Goal: Task Accomplishment & Management: Use online tool/utility

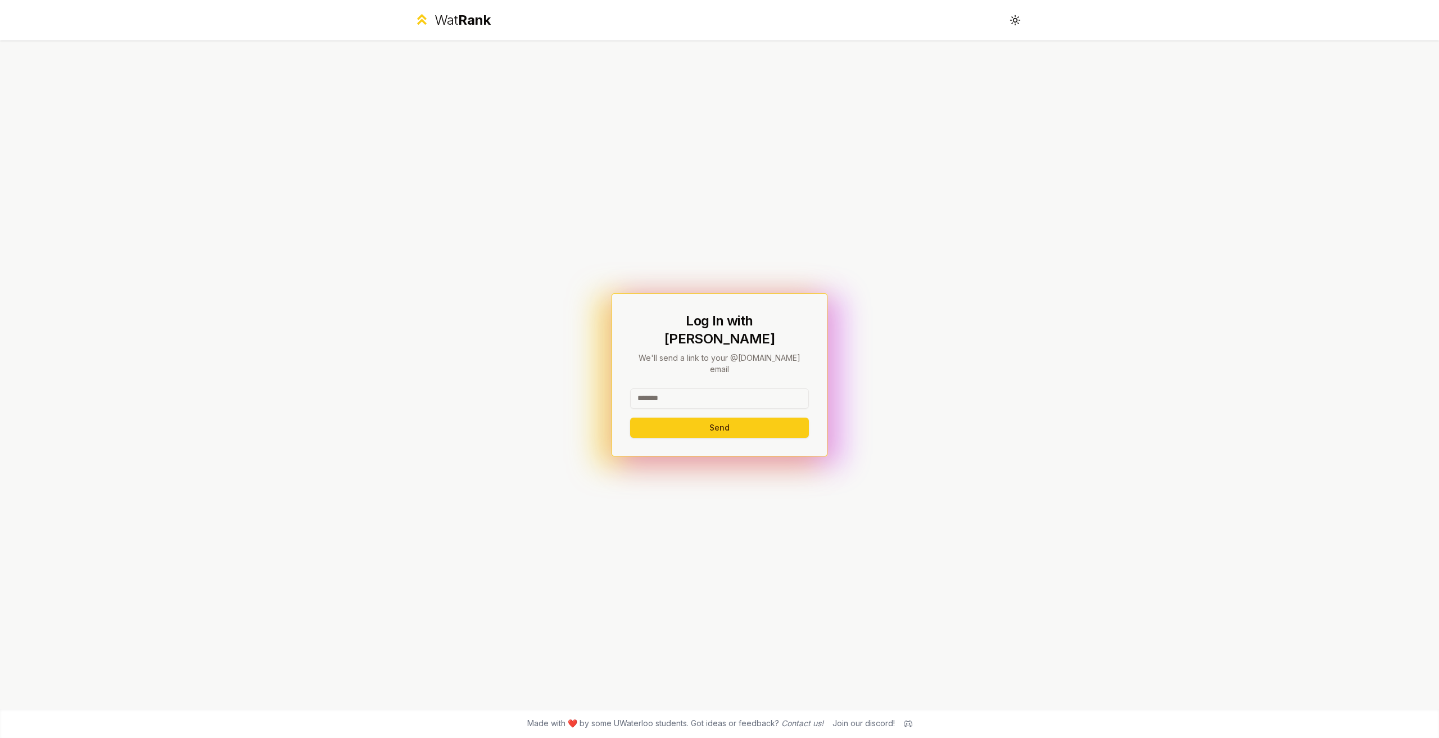
click at [708, 392] on input at bounding box center [719, 398] width 179 height 20
click at [707, 418] on button "Send" at bounding box center [719, 428] width 179 height 20
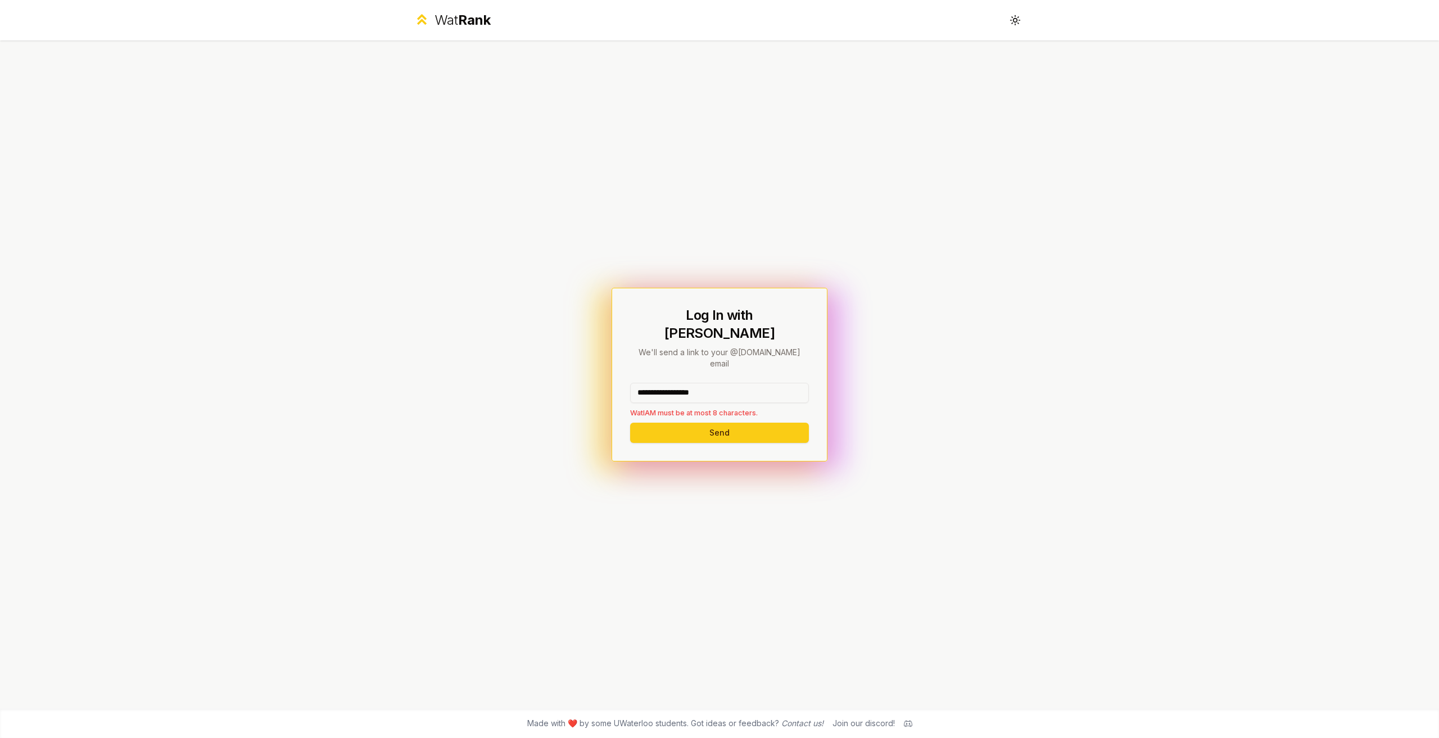
drag, startPoint x: 739, startPoint y: 378, endPoint x: 662, endPoint y: 379, distance: 76.5
click at [662, 383] on input "**********" at bounding box center [719, 393] width 179 height 20
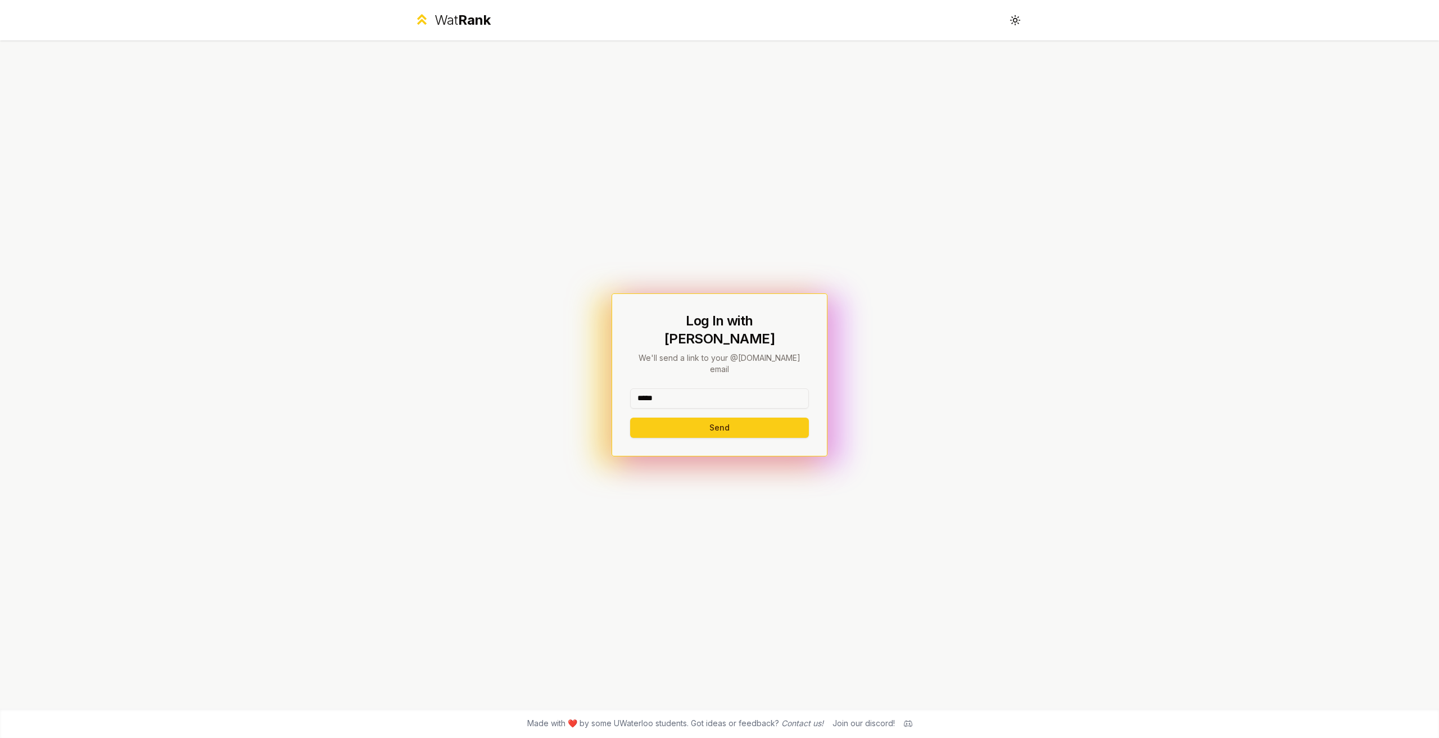
type input "*****"
click at [630, 418] on button "Send" at bounding box center [719, 428] width 179 height 20
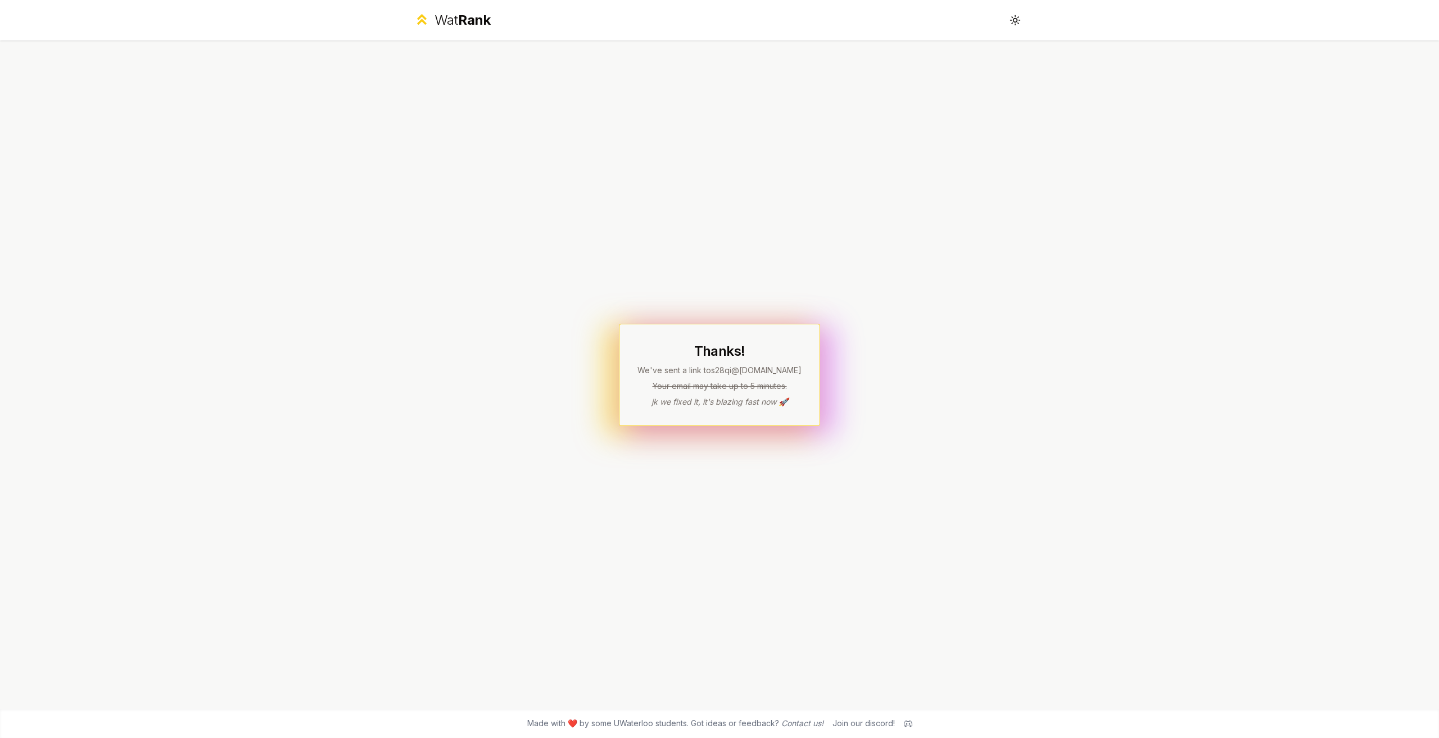
click at [390, 39] on div "Wat Rank Toggle theme Thanks! We've sent a link to s28qi @[DOMAIN_NAME] Your em…" at bounding box center [719, 369] width 1439 height 738
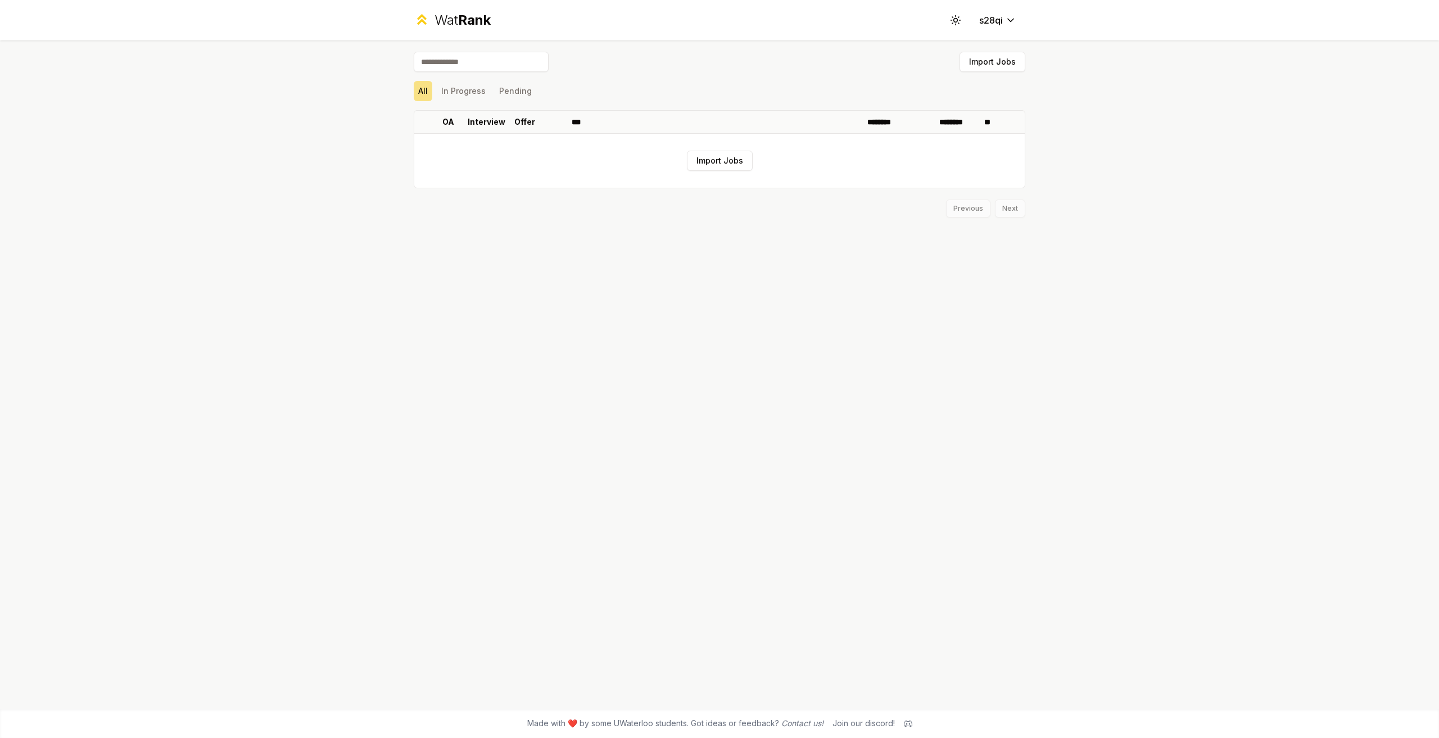
click at [458, 65] on input at bounding box center [481, 62] width 135 height 20
type input "*********"
click at [736, 170] on button "Import Jobs" at bounding box center [720, 161] width 66 height 20
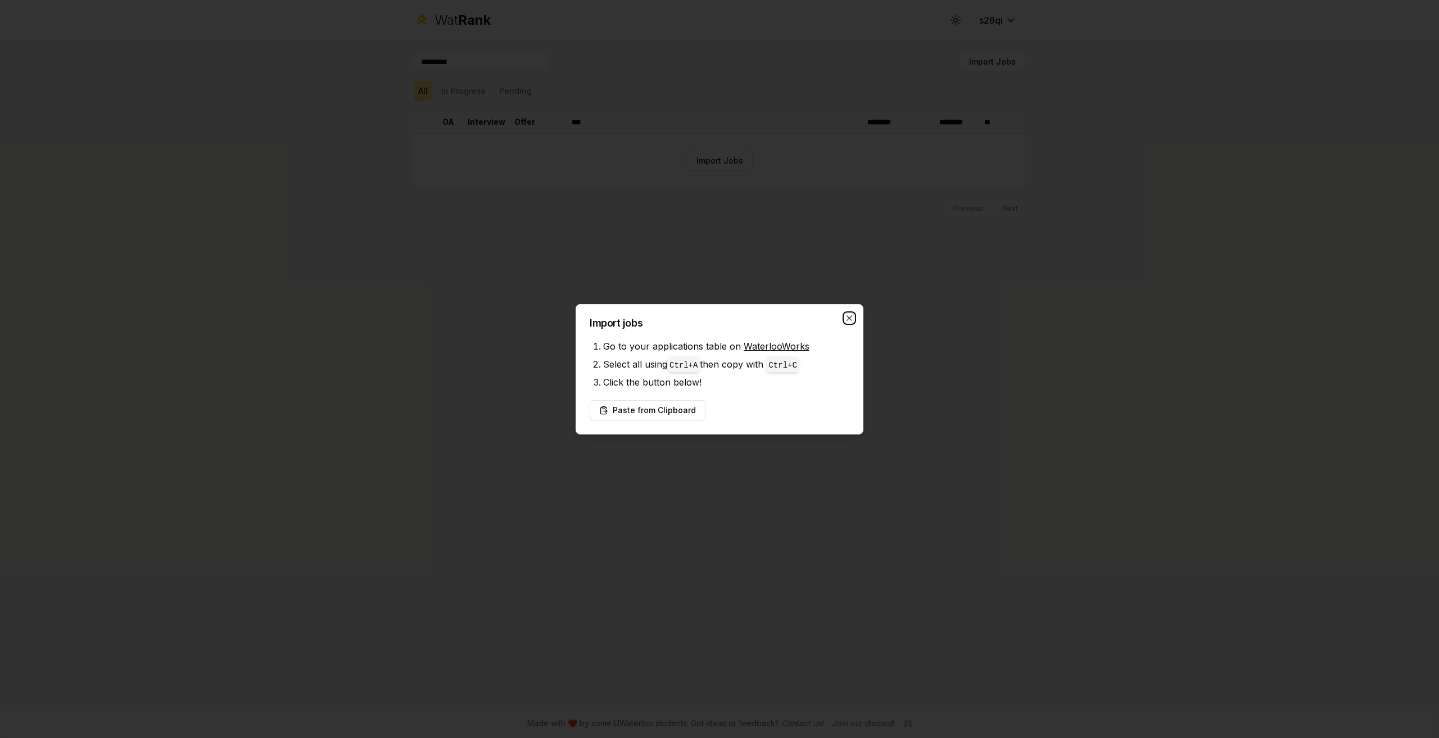
click at [848, 315] on icon "button" at bounding box center [849, 318] width 9 height 9
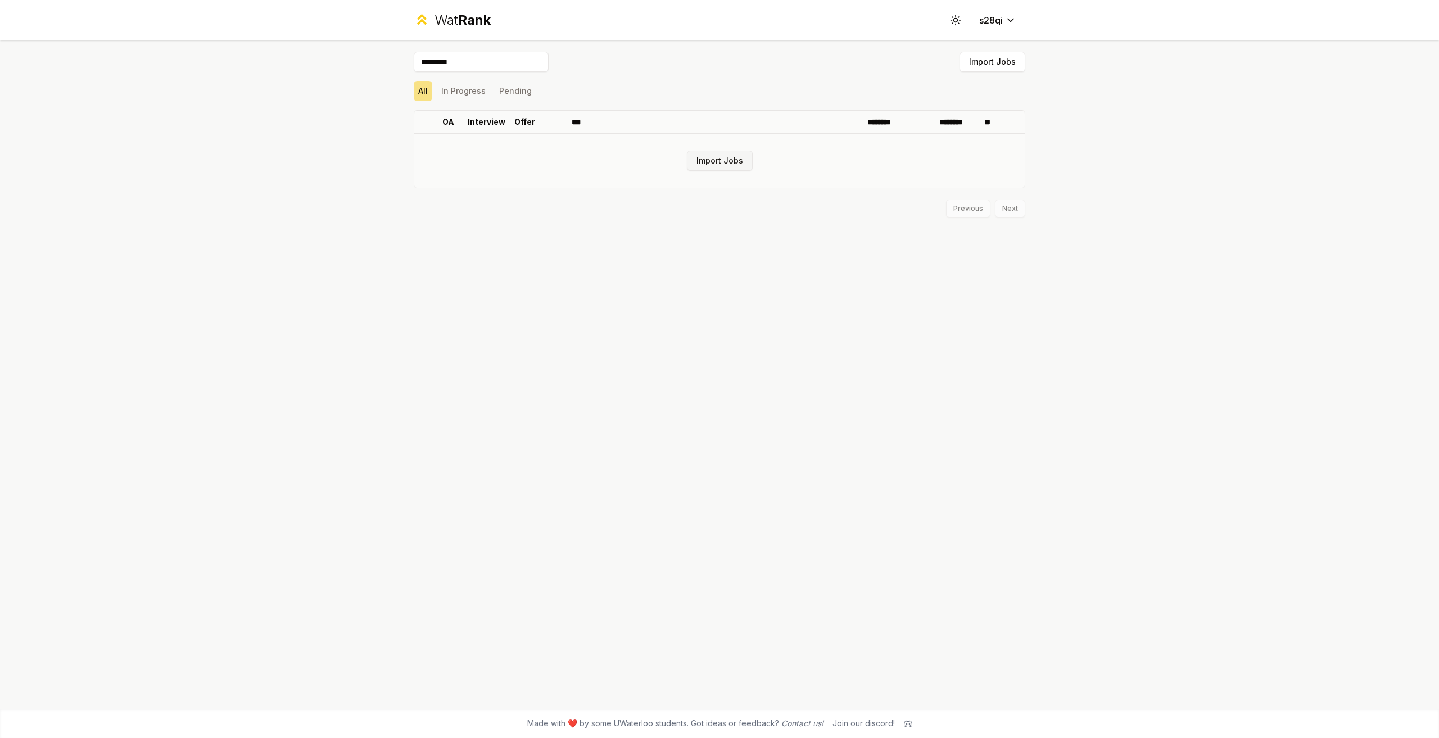
click at [703, 161] on button "Import Jobs" at bounding box center [720, 161] width 66 height 20
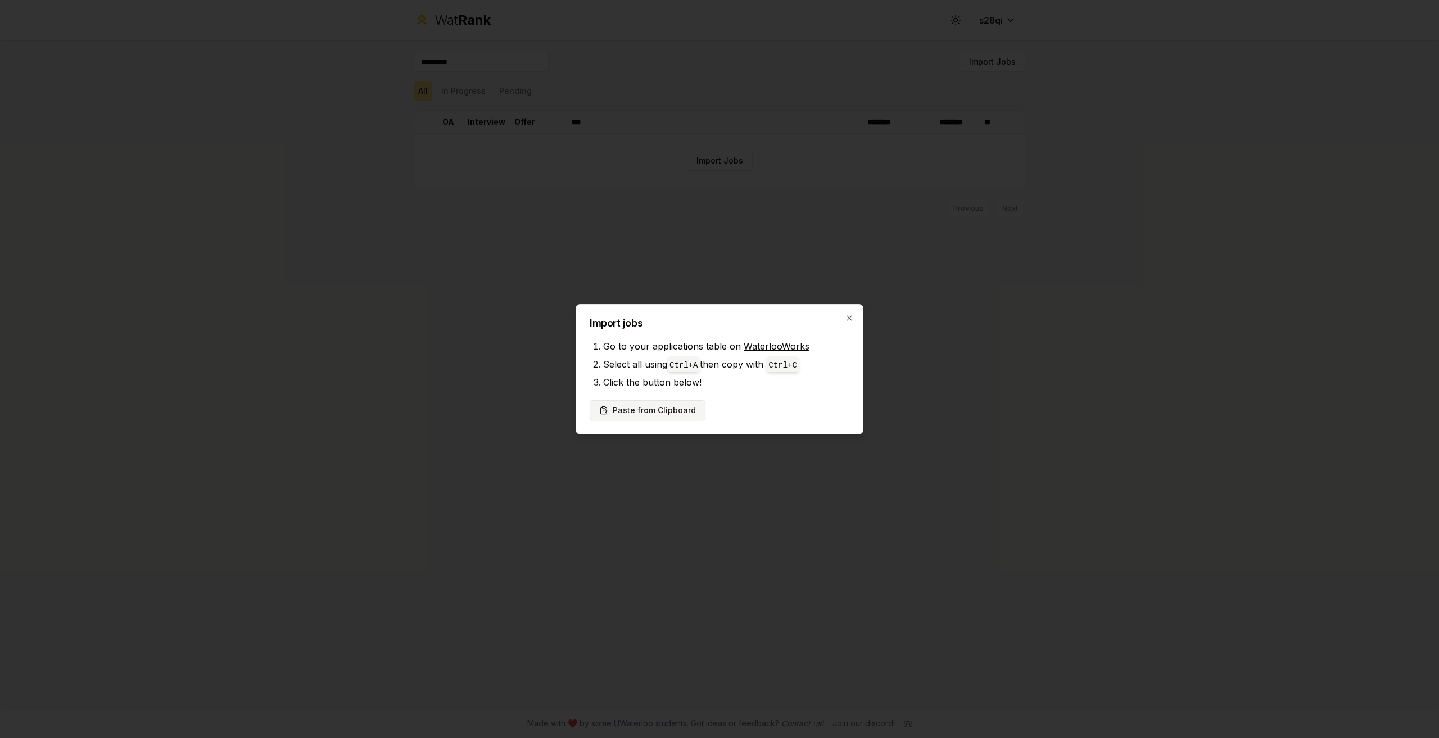
click at [655, 409] on button "Paste from Clipboard" at bounding box center [648, 410] width 116 height 20
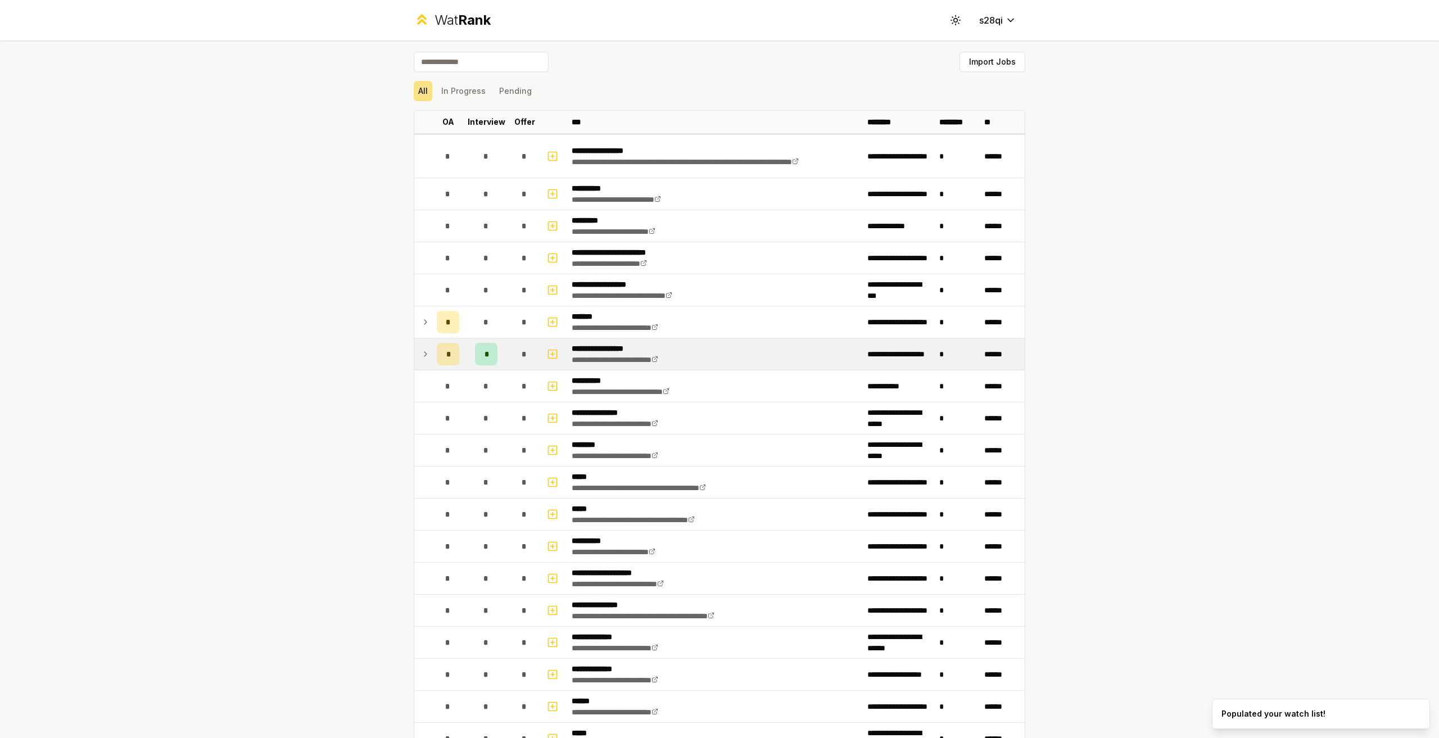
click at [422, 358] on icon at bounding box center [425, 353] width 9 height 13
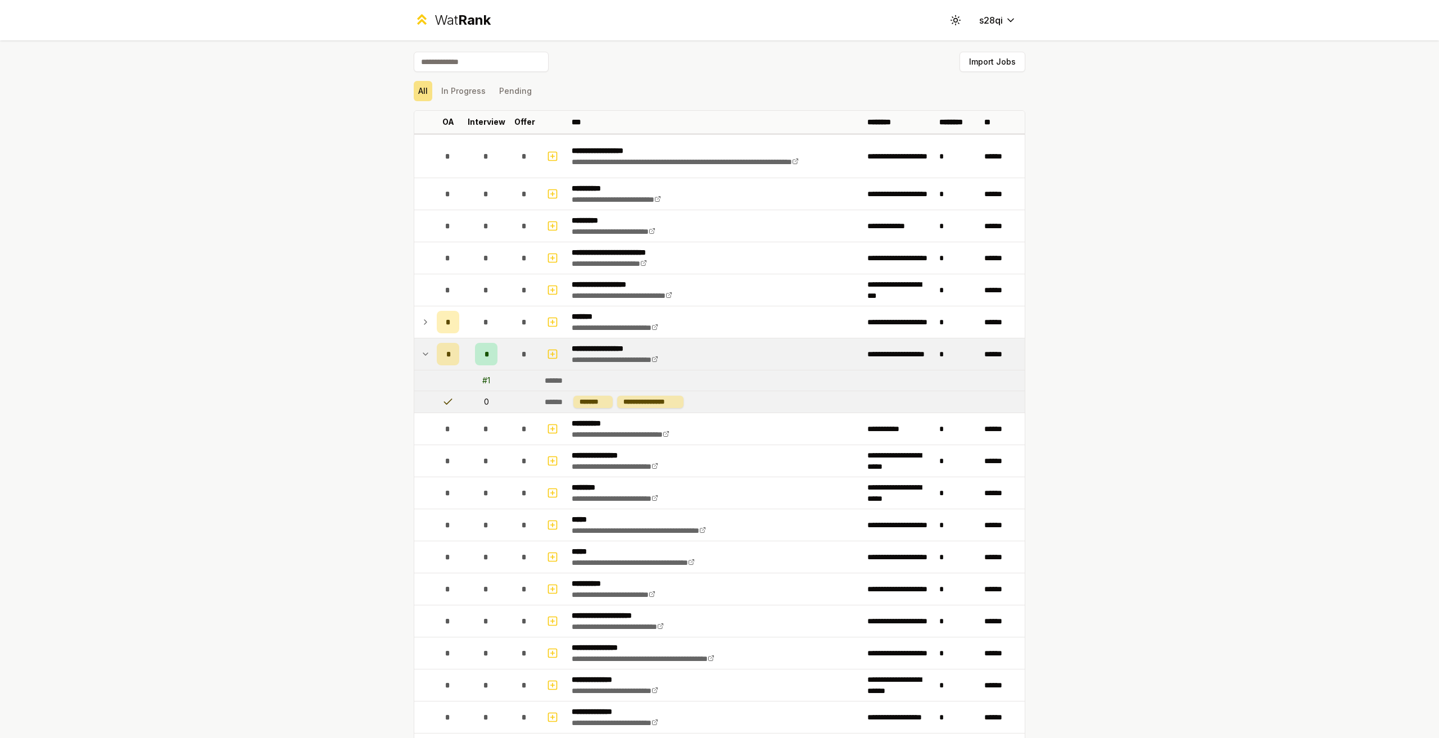
click at [422, 358] on icon at bounding box center [425, 353] width 9 height 13
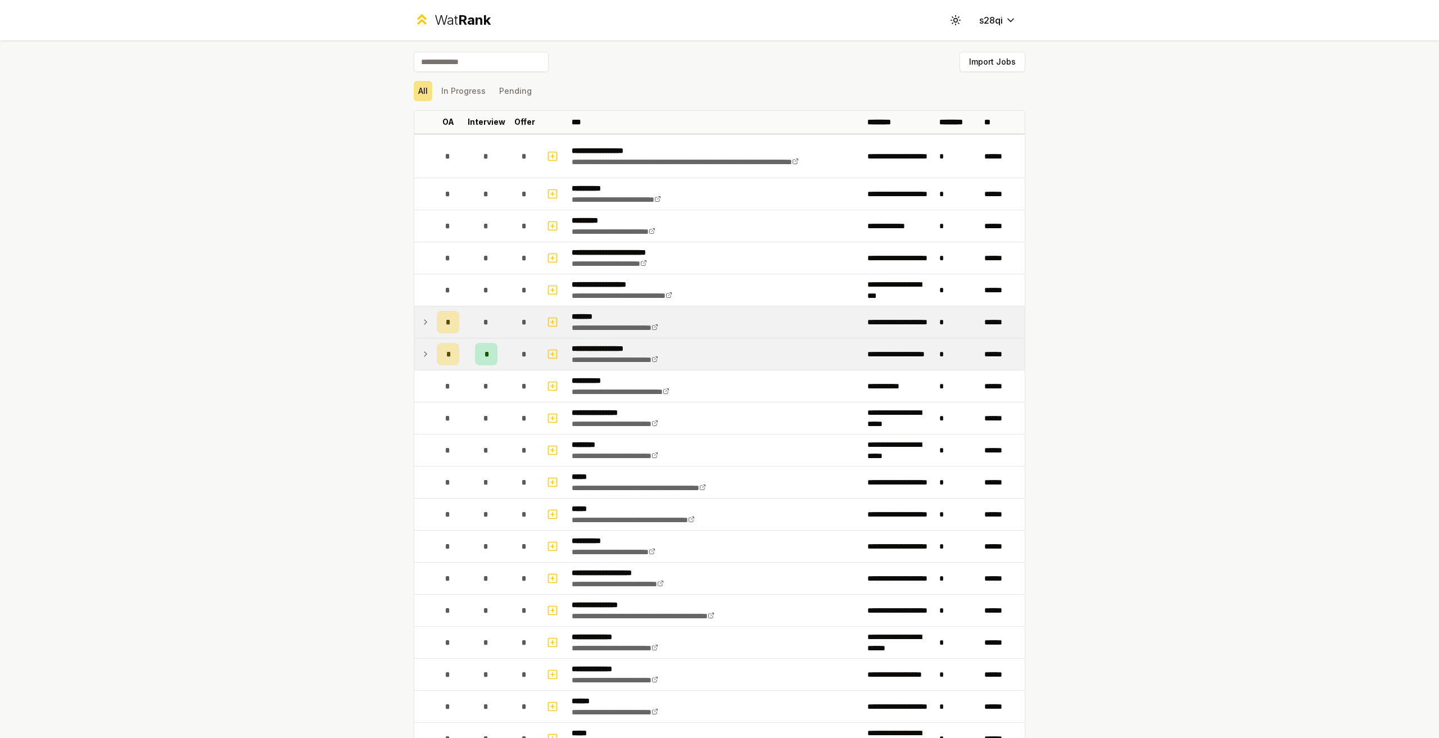
click at [425, 325] on icon at bounding box center [425, 321] width 9 height 13
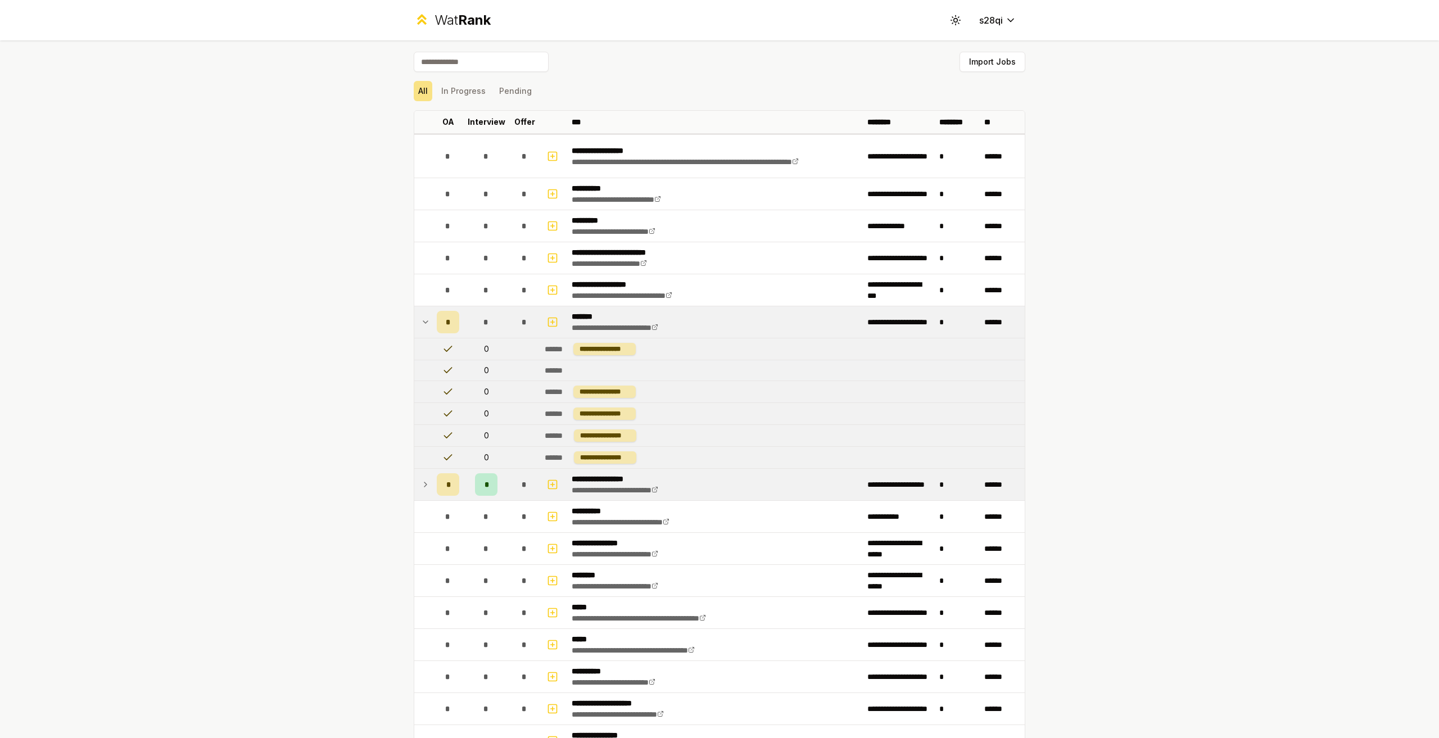
click at [425, 325] on icon at bounding box center [425, 321] width 9 height 13
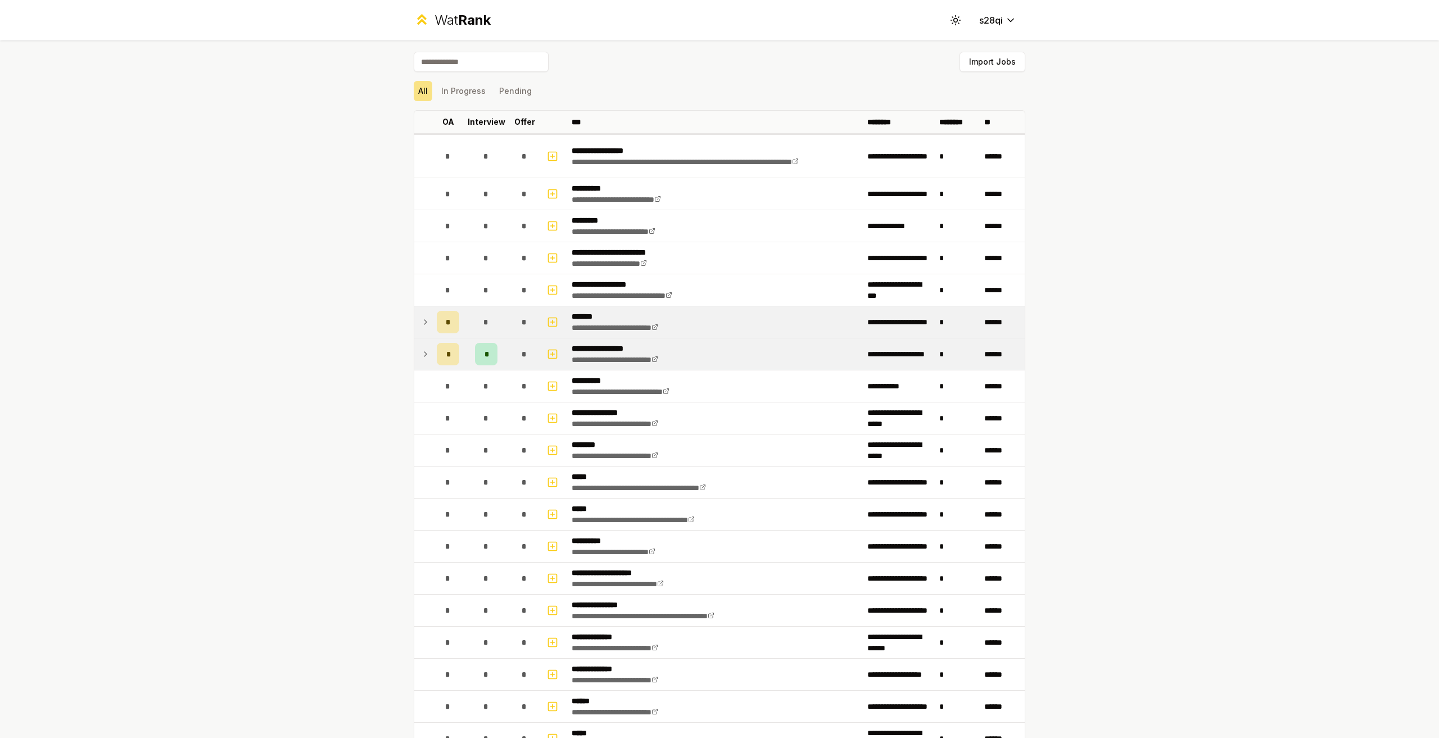
click at [421, 357] on icon at bounding box center [425, 353] width 9 height 13
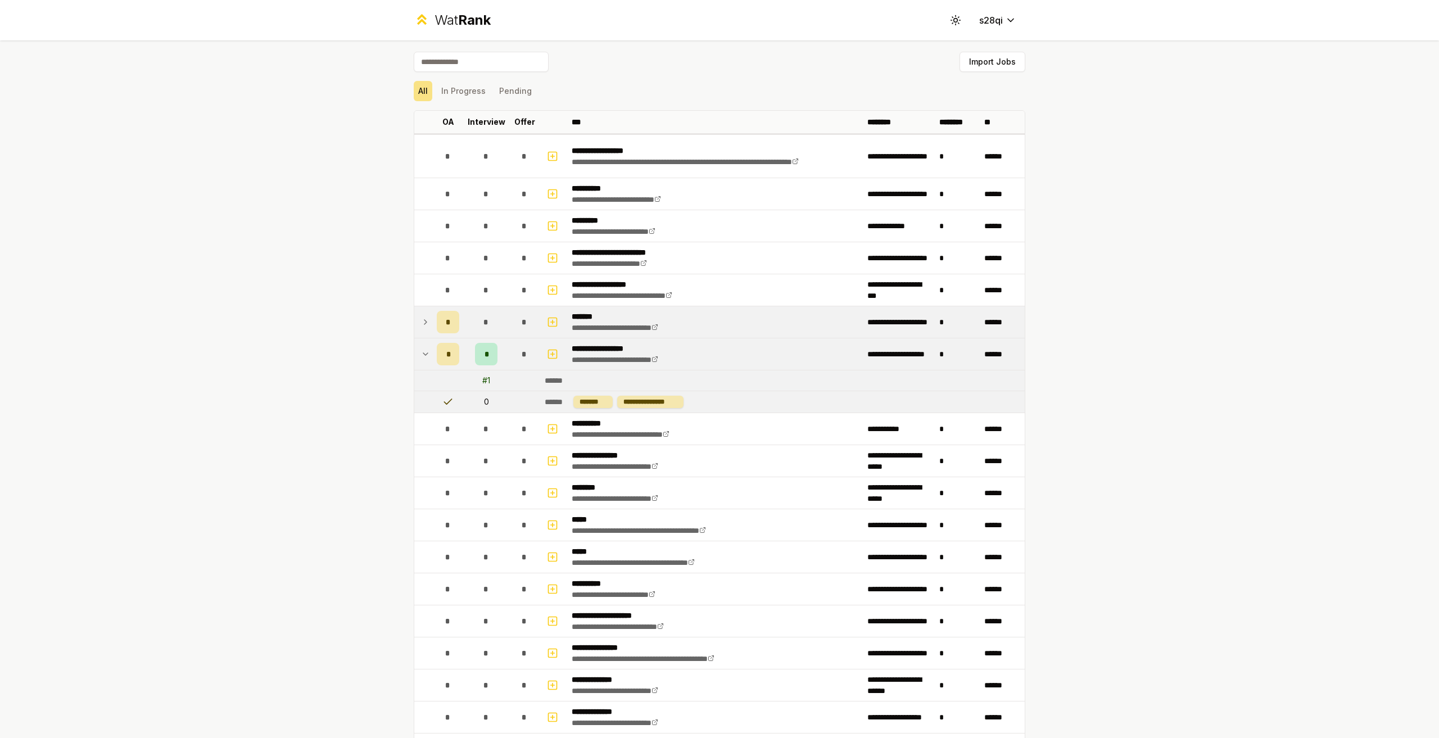
click at [421, 356] on icon at bounding box center [425, 353] width 9 height 13
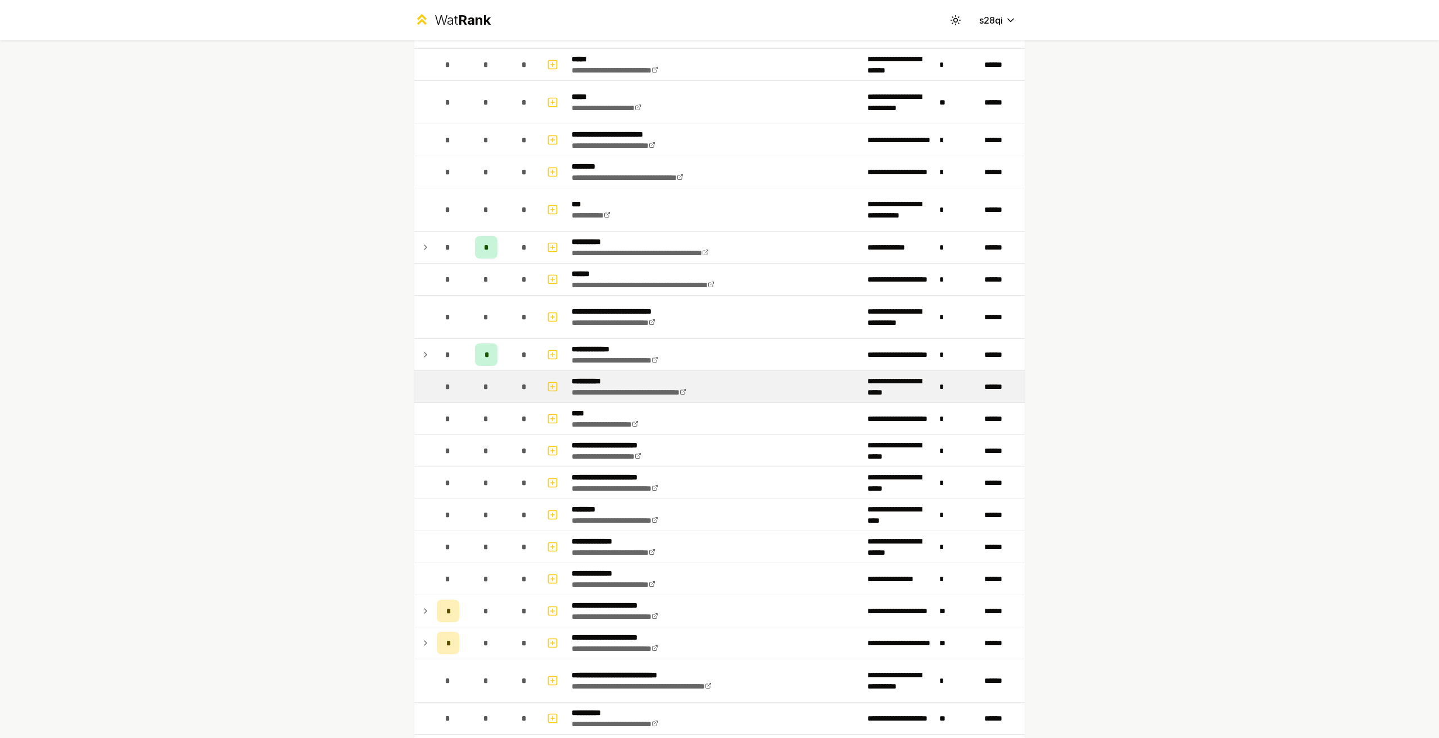
scroll to position [639, 0]
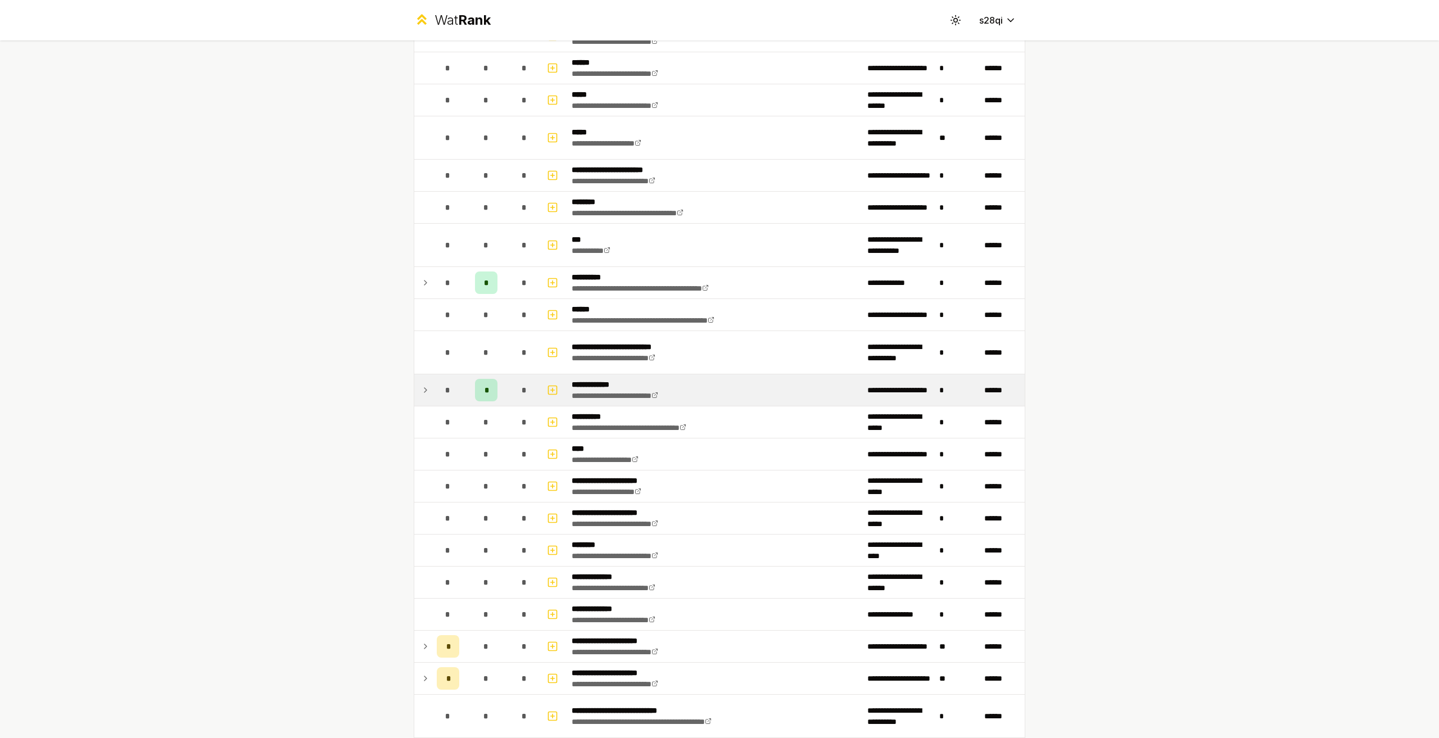
click at [422, 388] on icon at bounding box center [425, 389] width 9 height 13
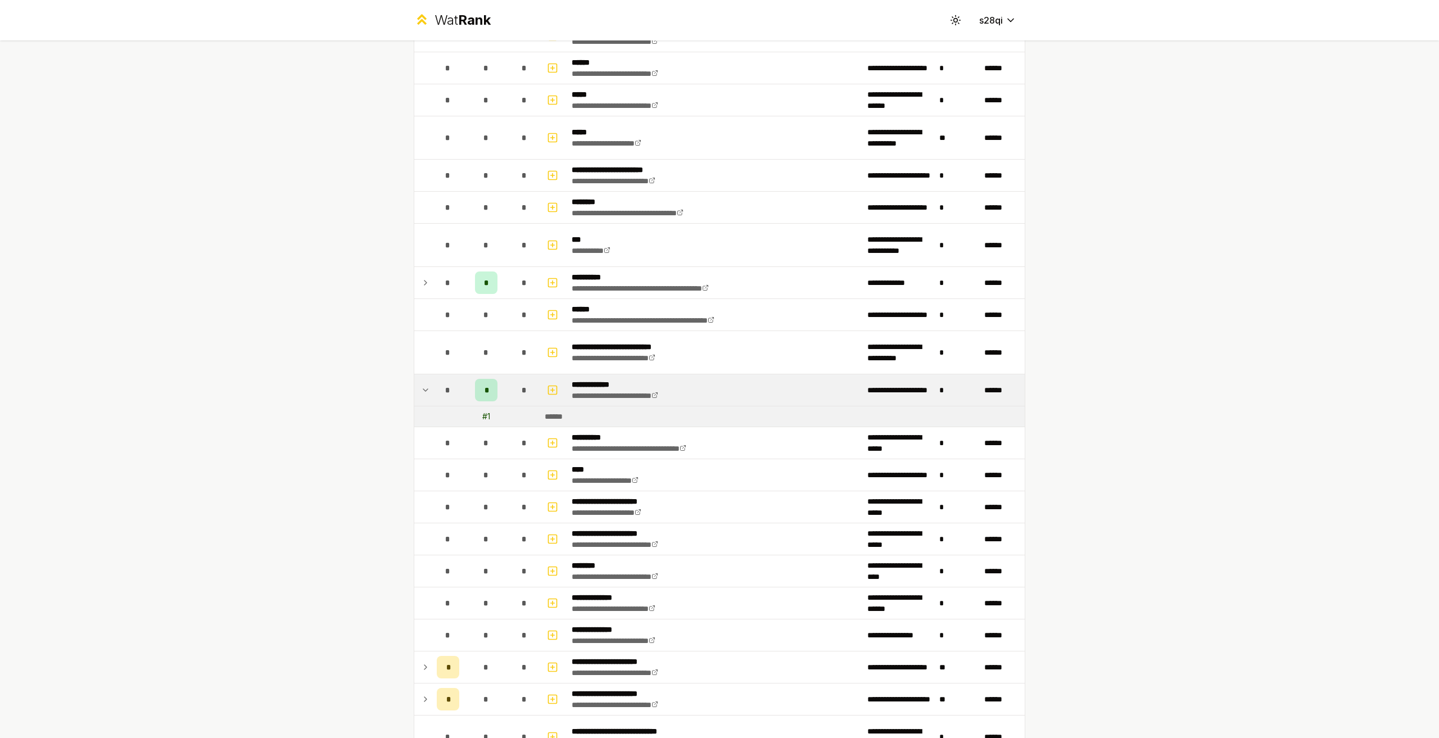
click at [421, 391] on icon at bounding box center [425, 389] width 9 height 13
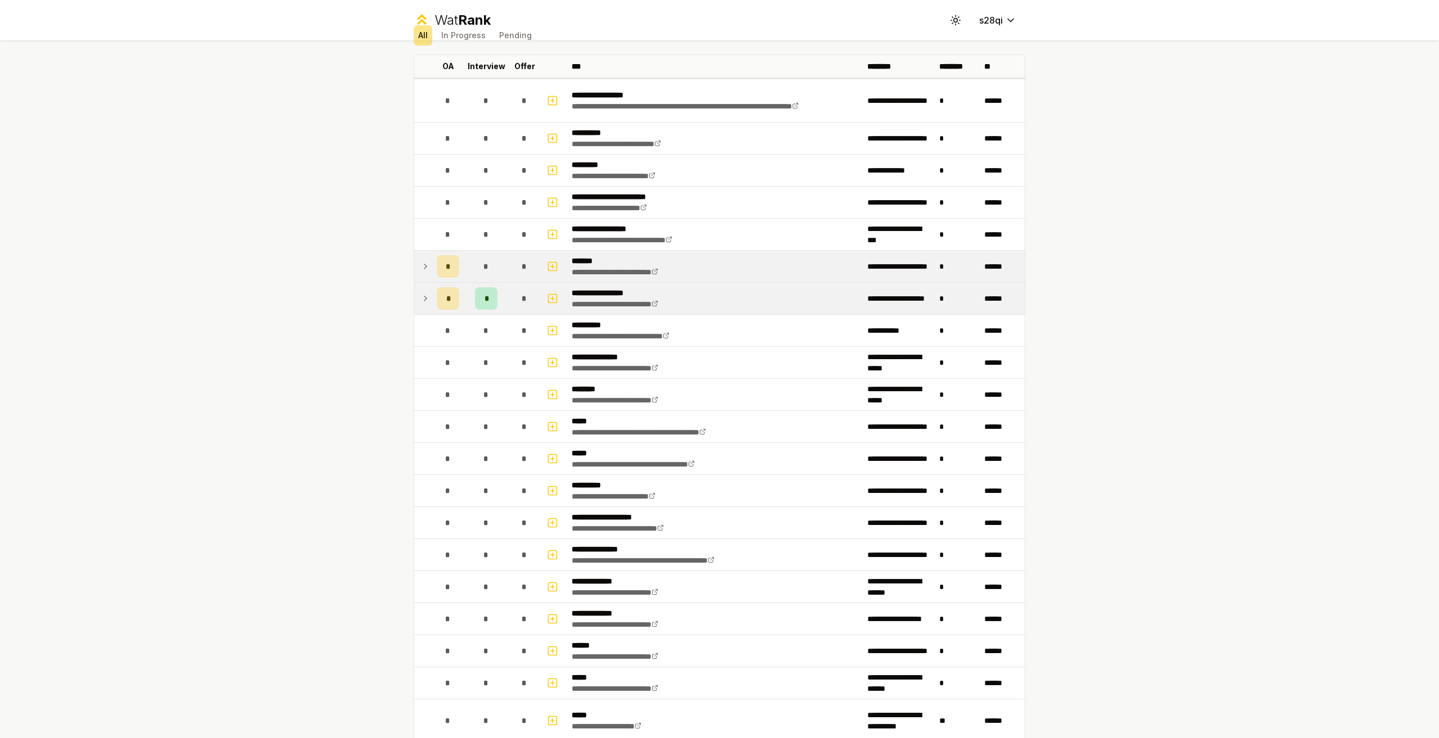
scroll to position [0, 0]
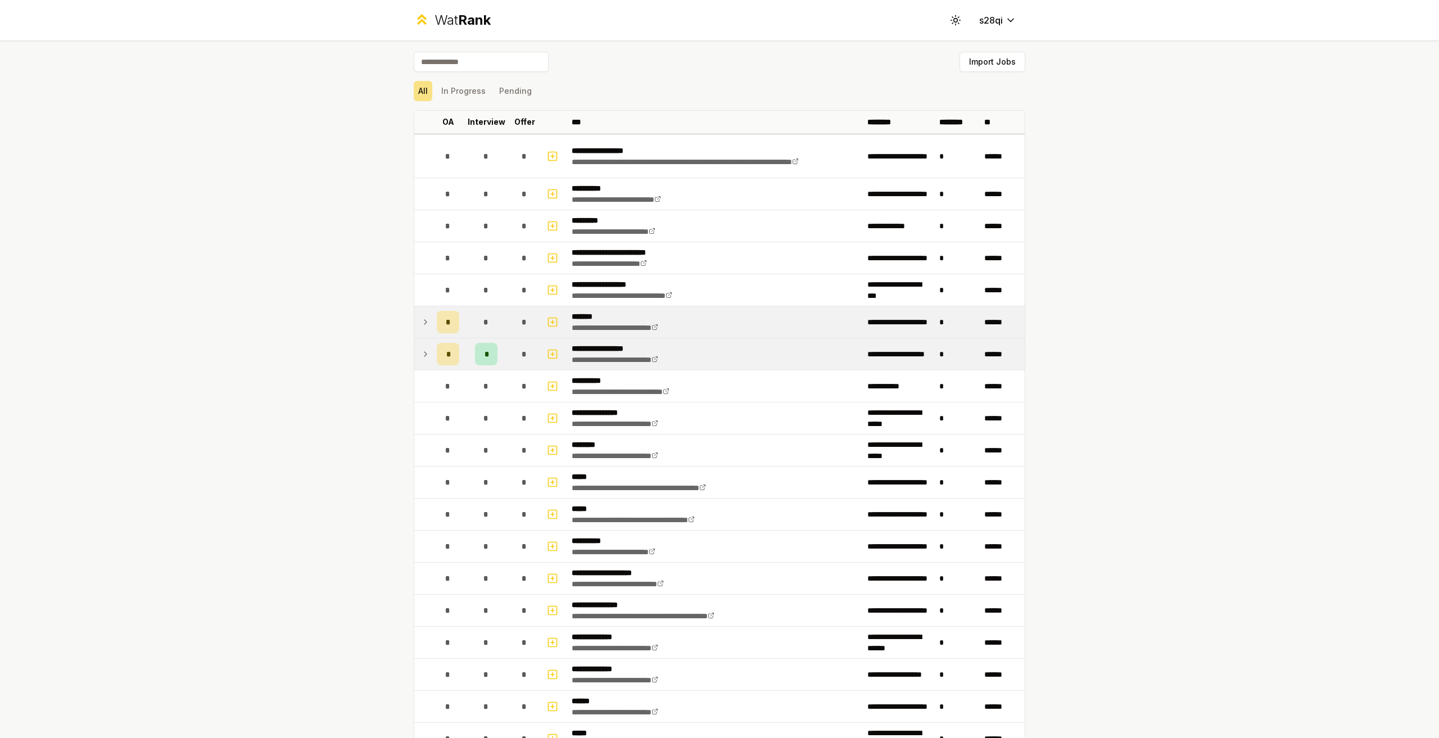
drag, startPoint x: 1072, startPoint y: 450, endPoint x: 1049, endPoint y: 287, distance: 164.6
click at [461, 99] on button "In Progress" at bounding box center [463, 91] width 53 height 20
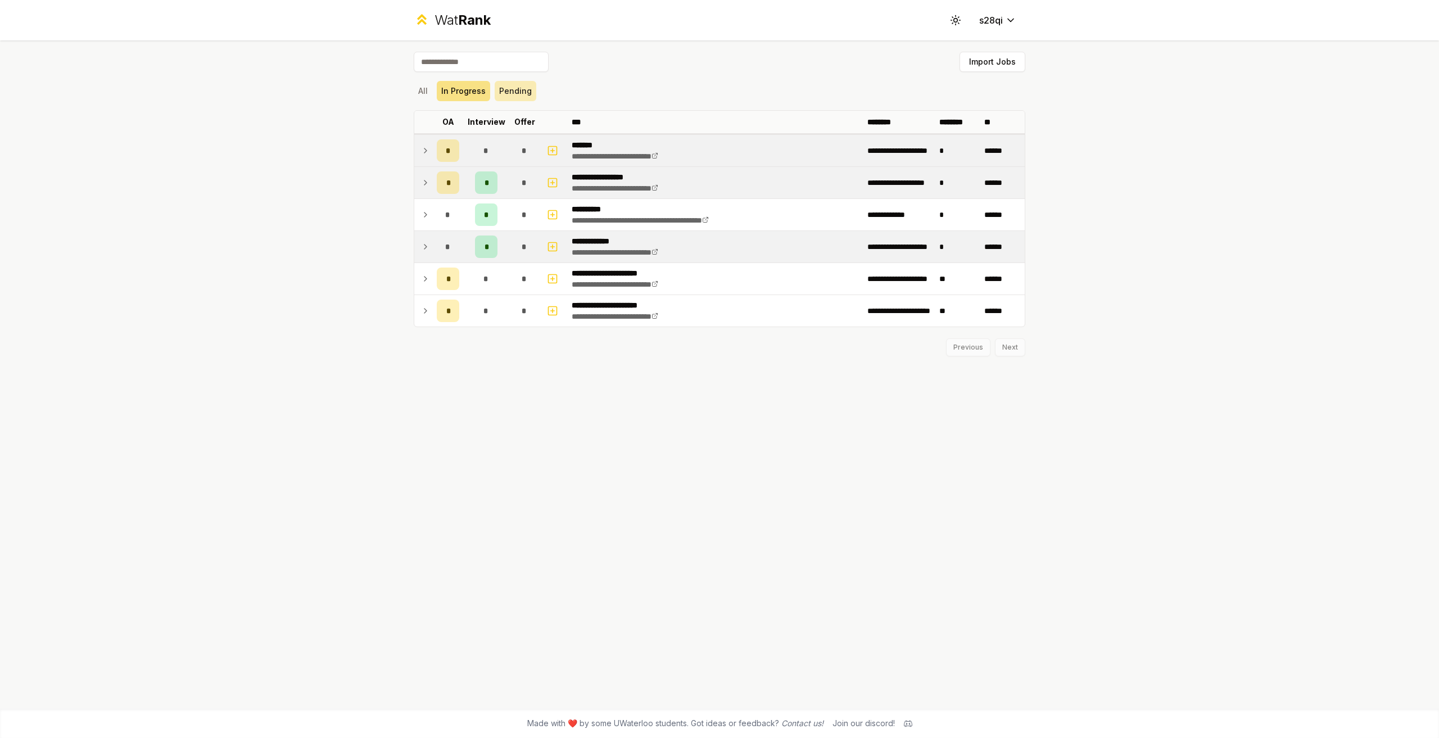
click at [515, 87] on button "Pending" at bounding box center [516, 91] width 42 height 20
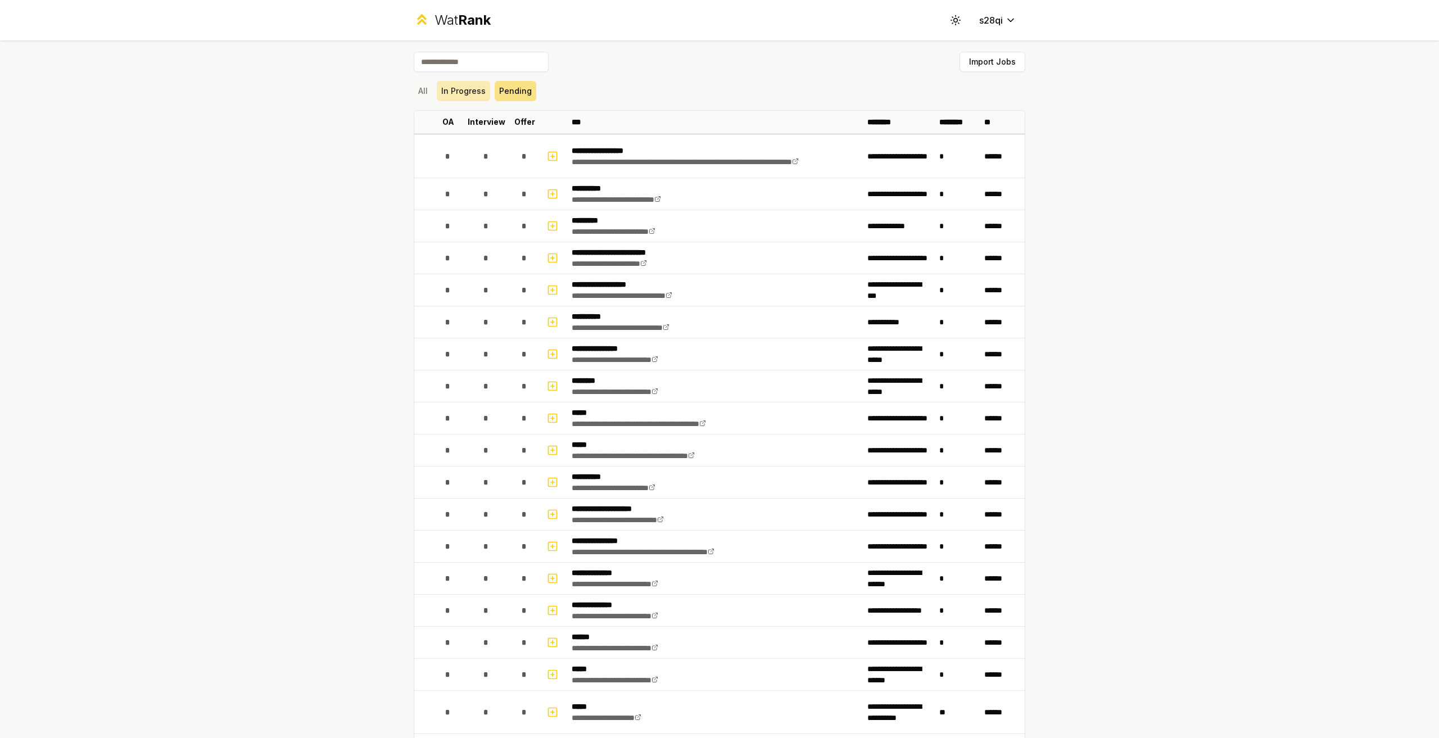
click at [473, 93] on button "In Progress" at bounding box center [463, 91] width 53 height 20
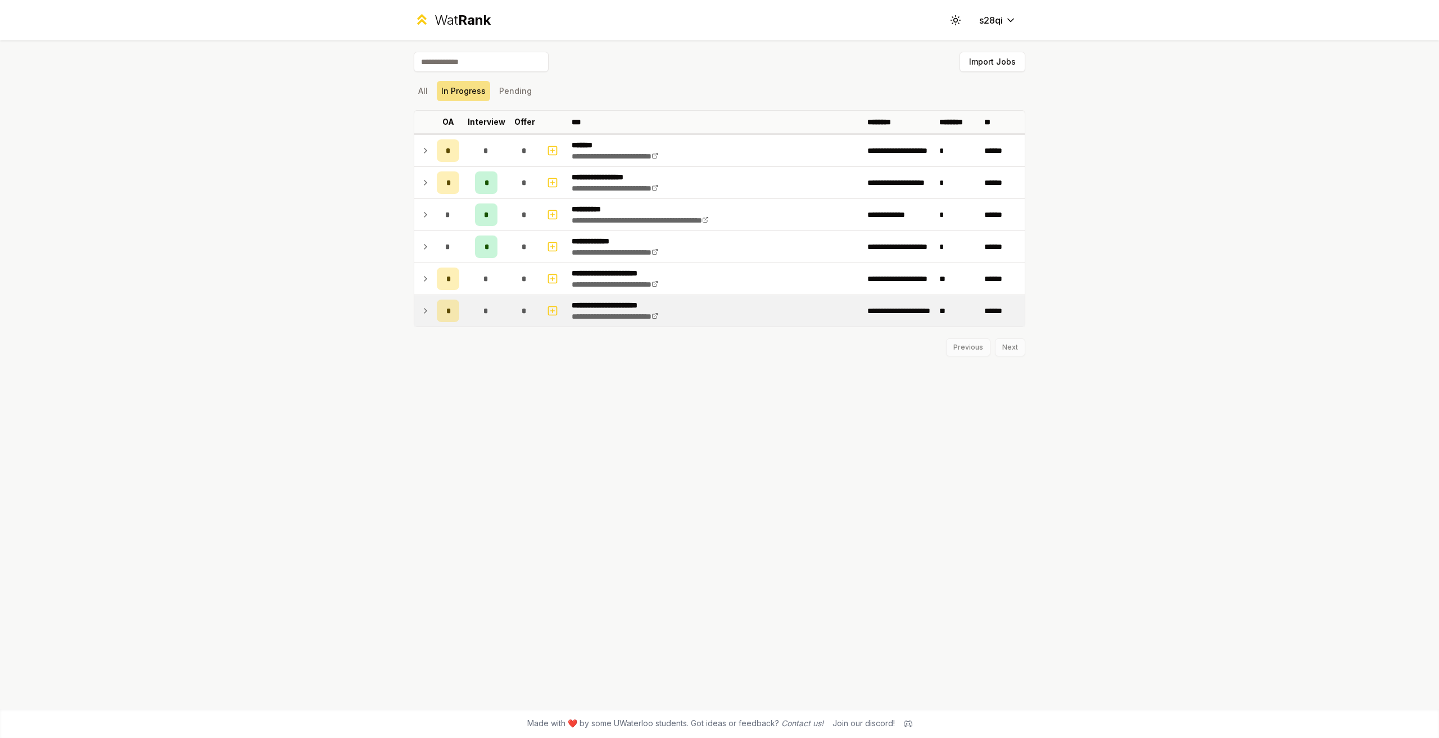
click at [423, 313] on icon at bounding box center [425, 310] width 9 height 13
click at [423, 291] on td at bounding box center [423, 278] width 18 height 31
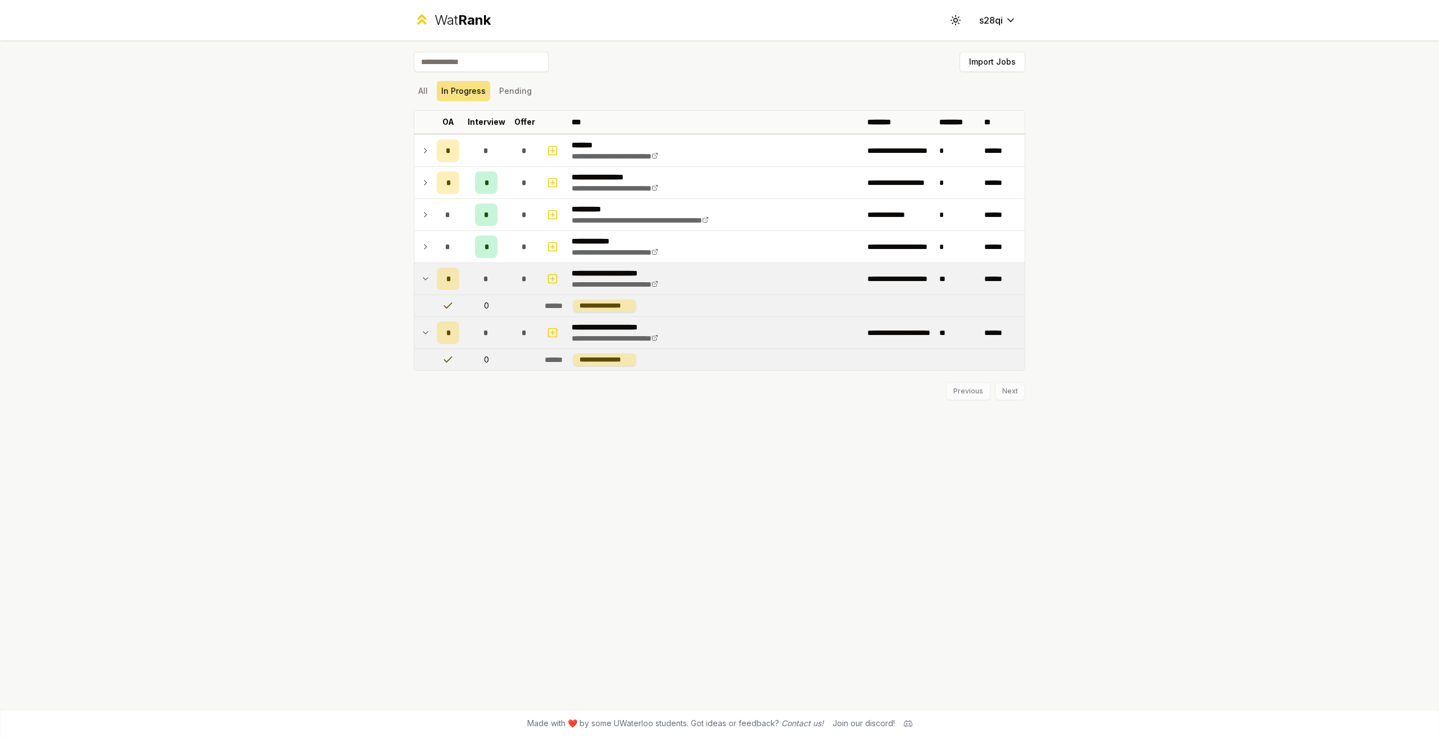
click at [423, 291] on td at bounding box center [423, 278] width 18 height 31
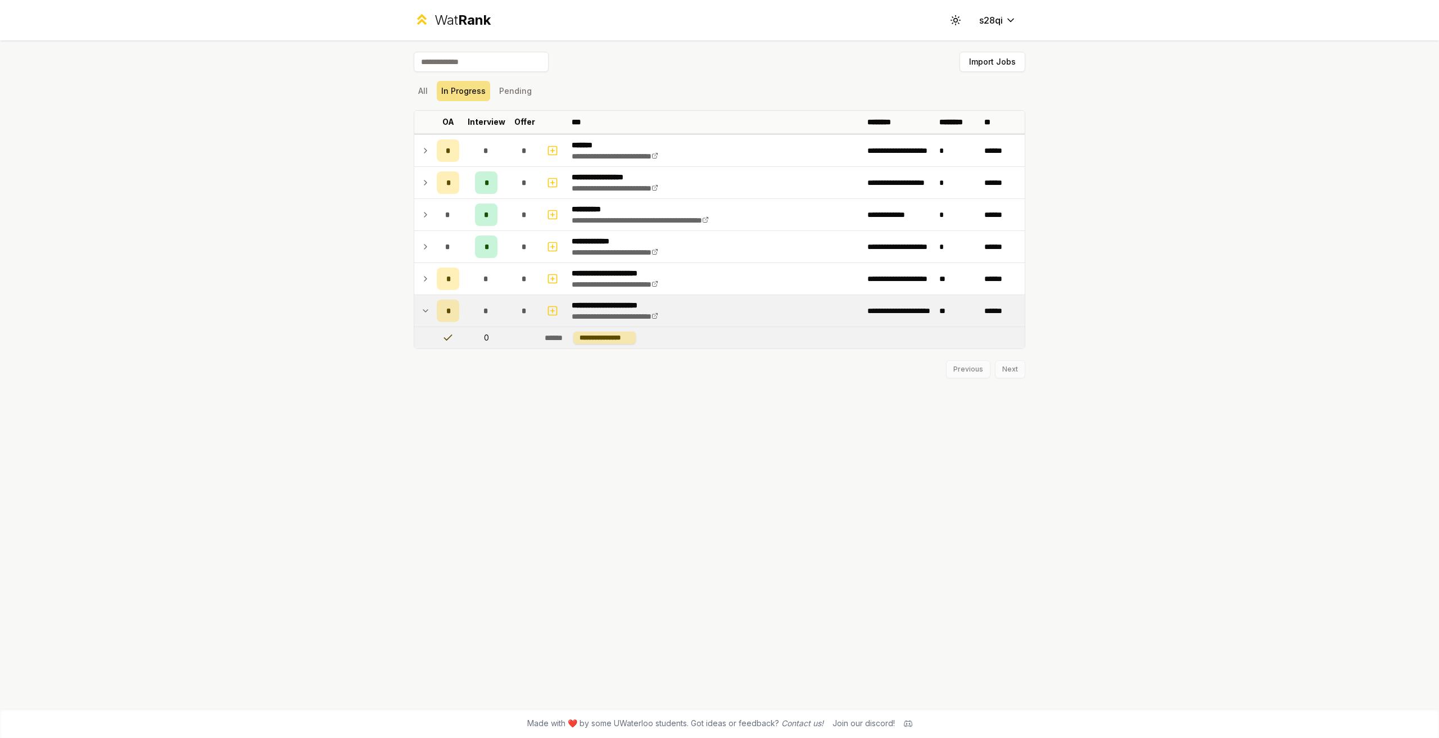
click at [422, 308] on icon at bounding box center [425, 310] width 9 height 13
click at [420, 250] on td at bounding box center [423, 246] width 18 height 31
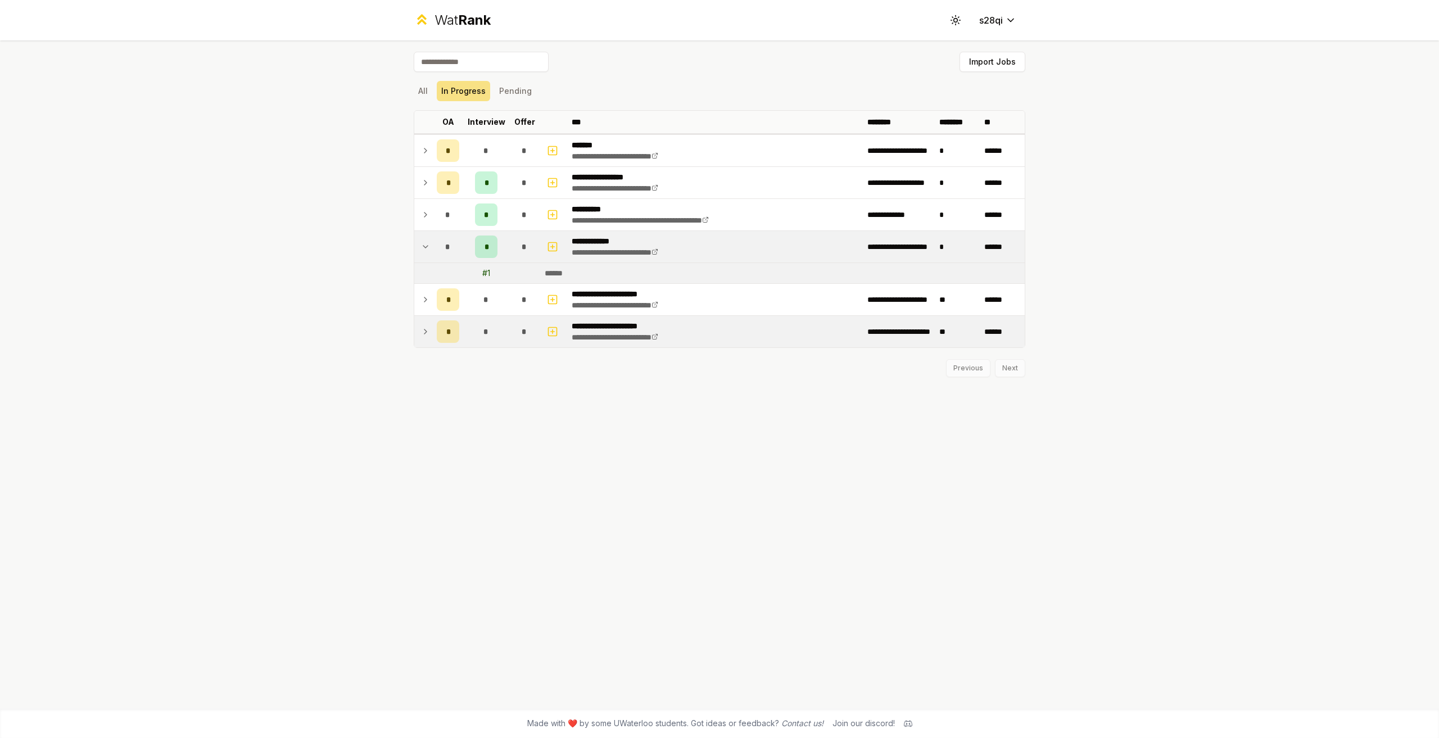
drag, startPoint x: 420, startPoint y: 250, endPoint x: 420, endPoint y: 257, distance: 6.7
click at [420, 257] on td at bounding box center [423, 246] width 18 height 31
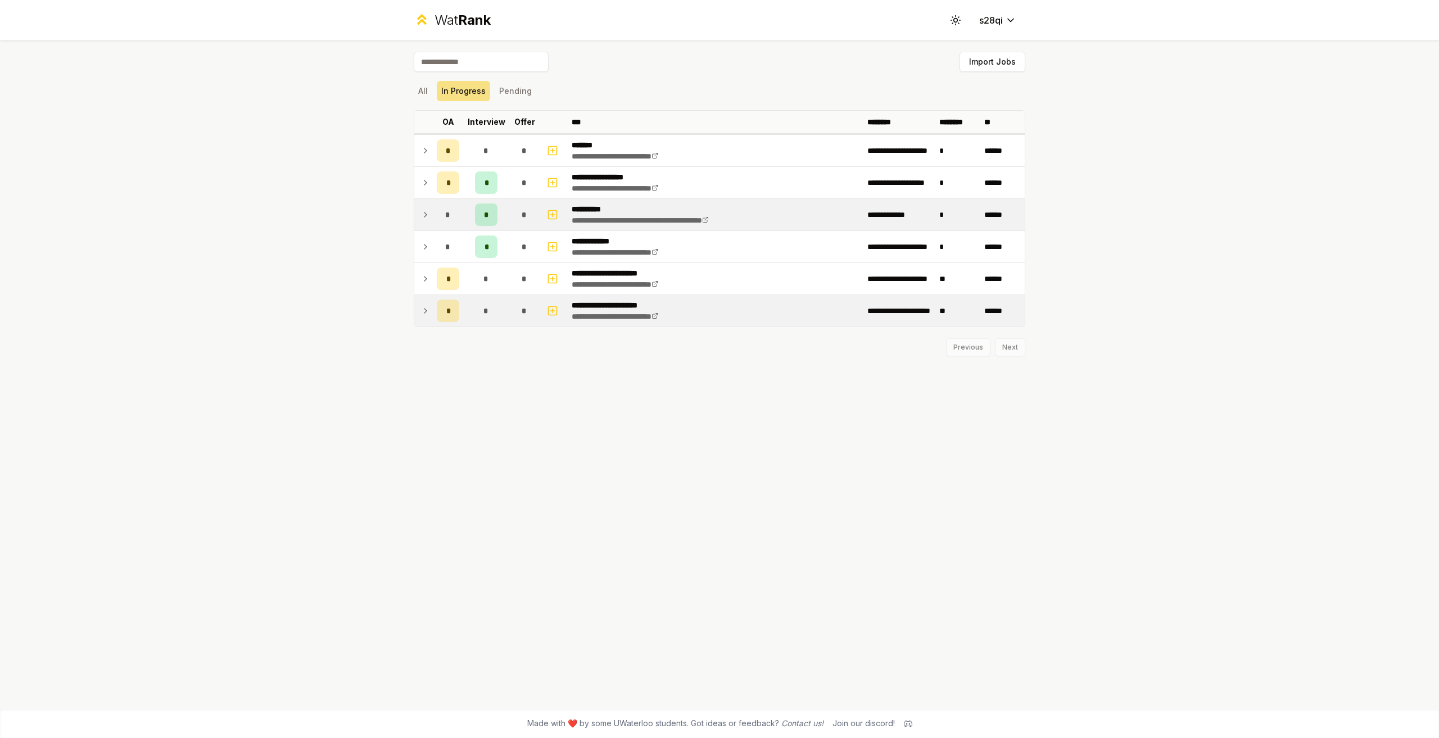
click at [429, 212] on icon at bounding box center [425, 214] width 9 height 13
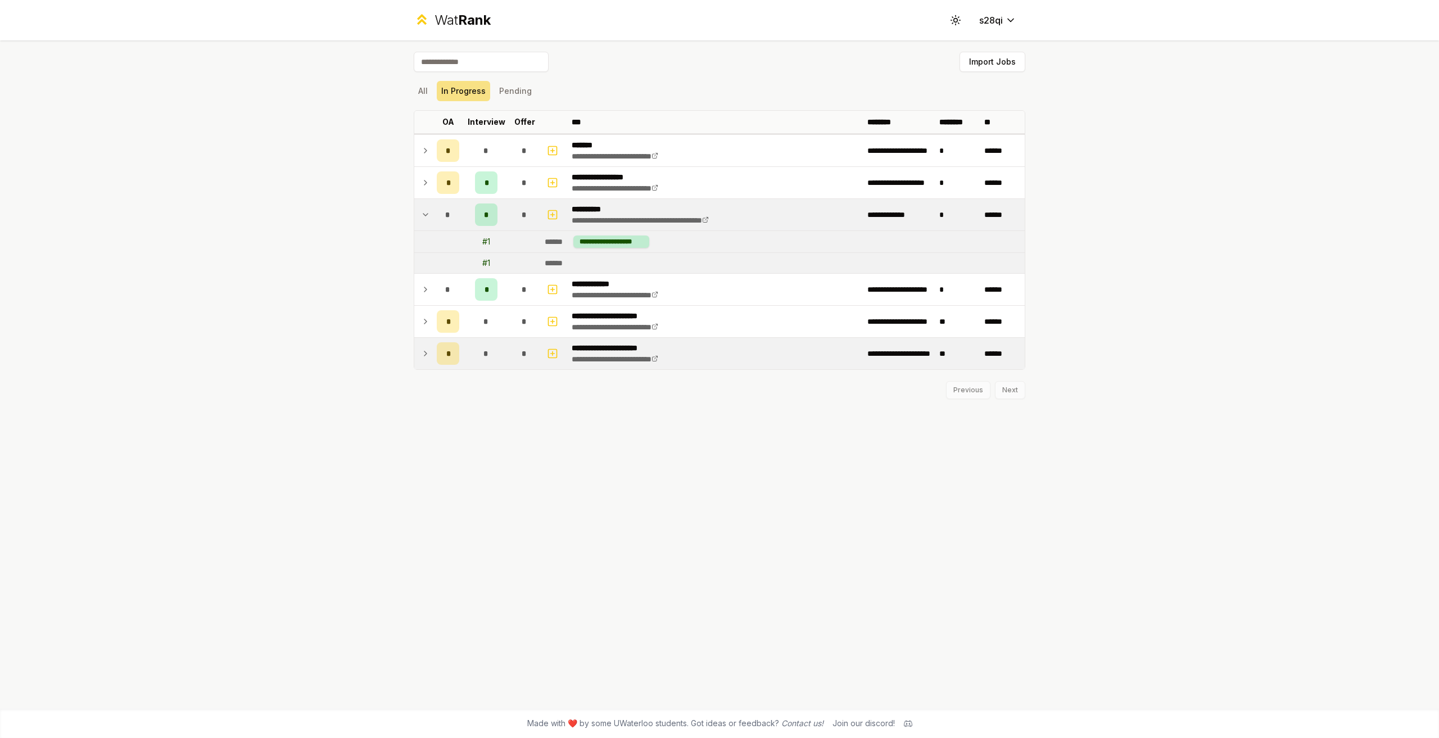
click at [429, 212] on icon at bounding box center [425, 214] width 9 height 13
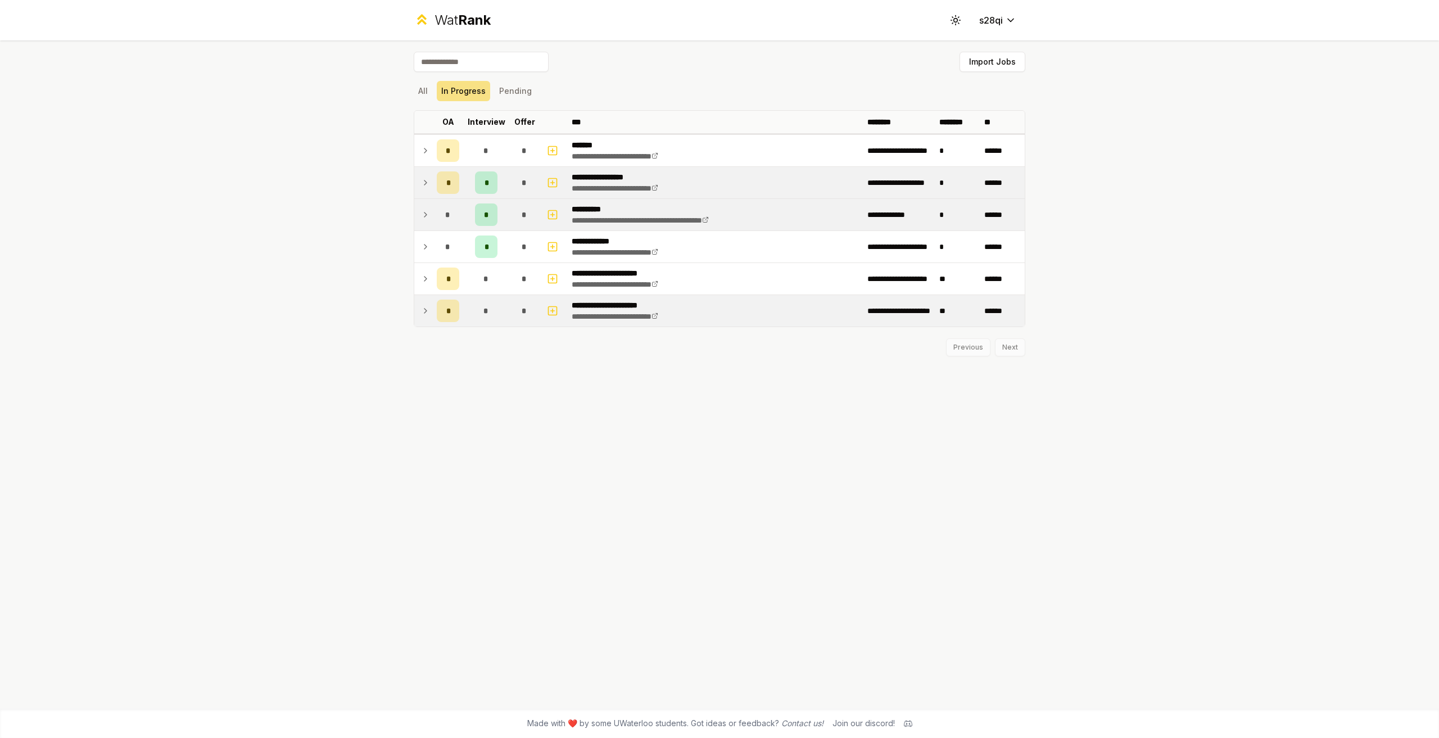
click at [426, 184] on icon at bounding box center [425, 182] width 9 height 13
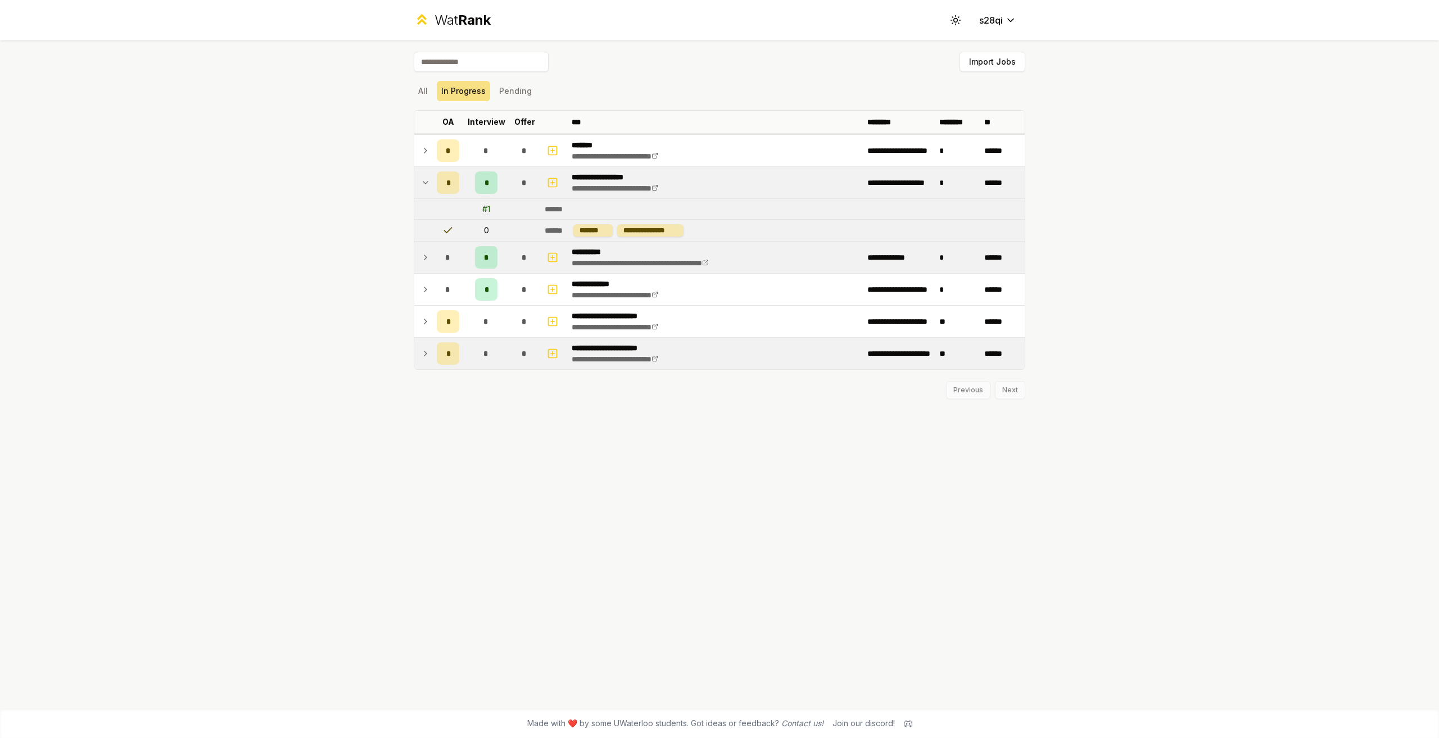
click at [426, 184] on icon at bounding box center [425, 182] width 9 height 13
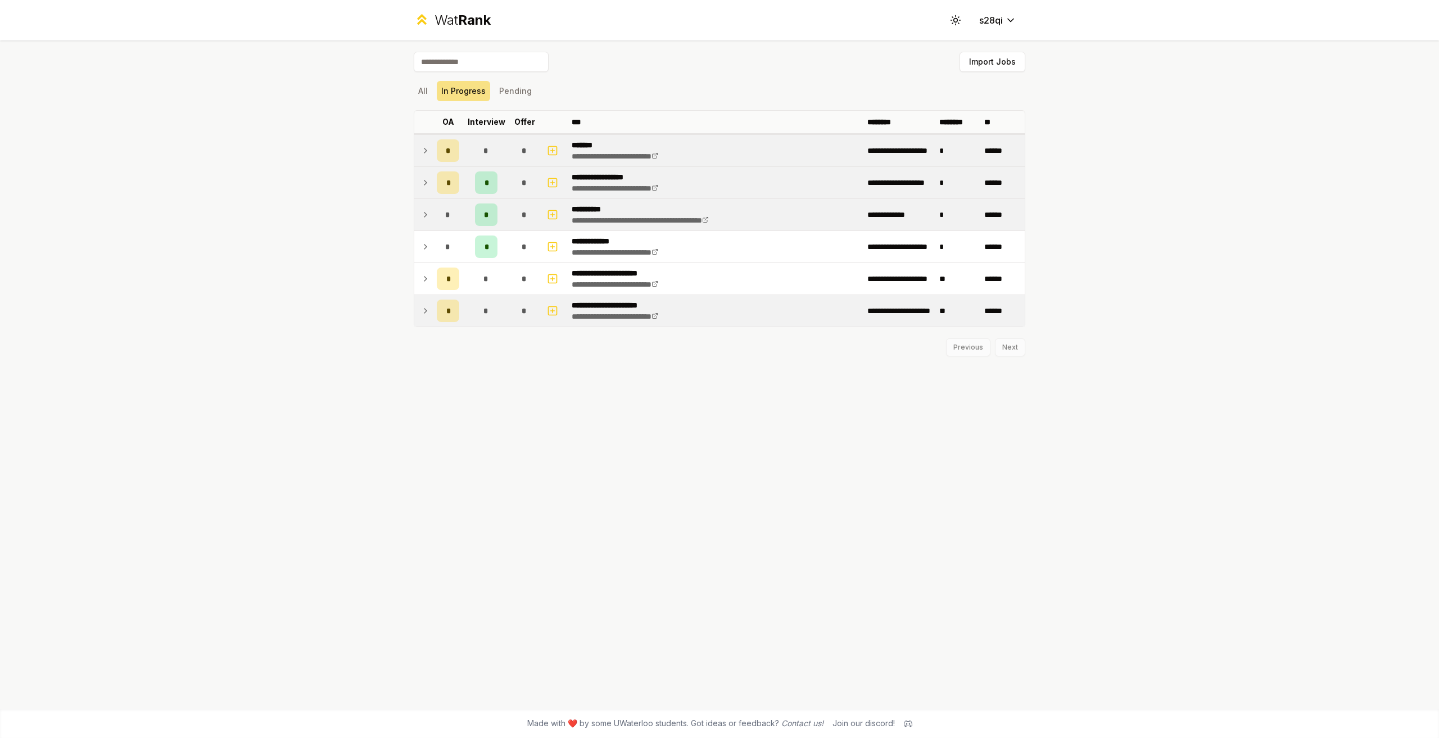
click at [426, 161] on td at bounding box center [423, 150] width 18 height 31
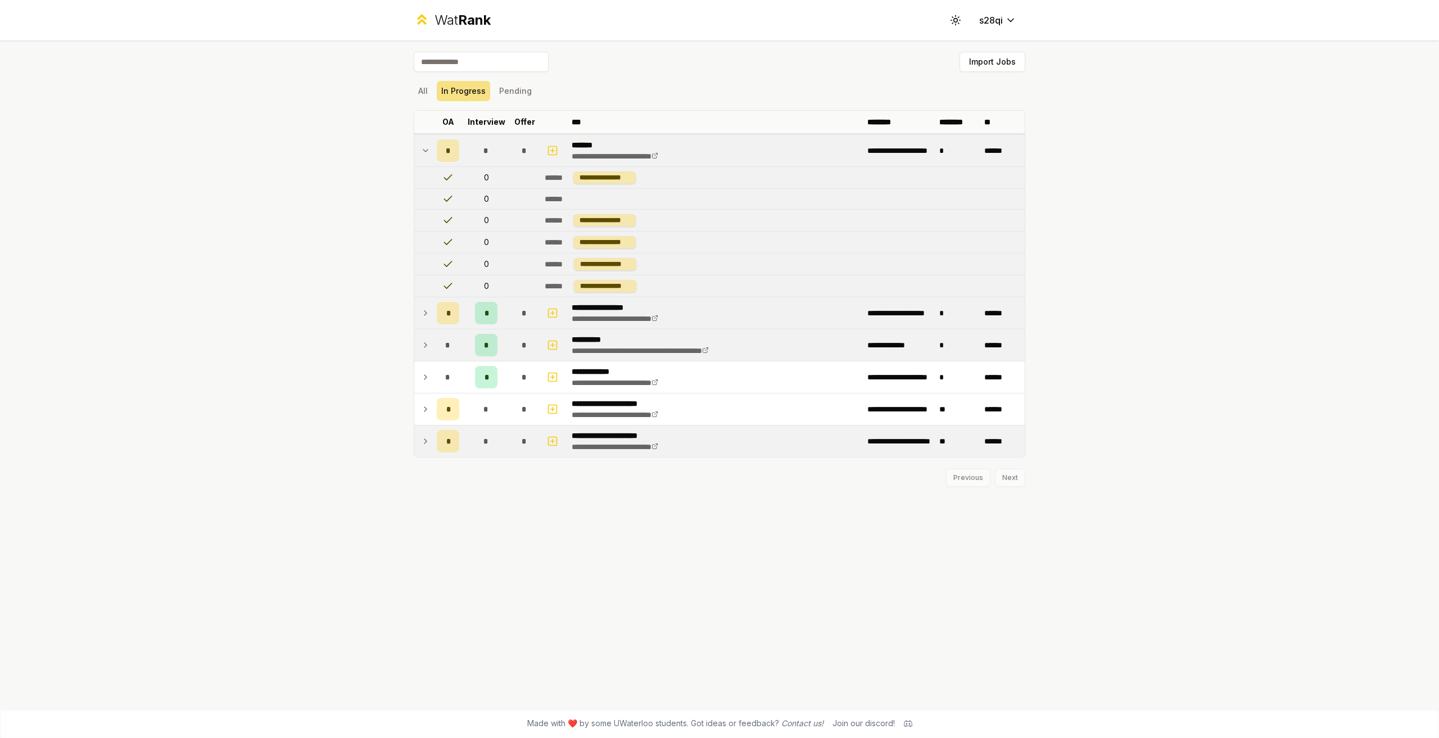
click at [426, 161] on td at bounding box center [423, 150] width 18 height 31
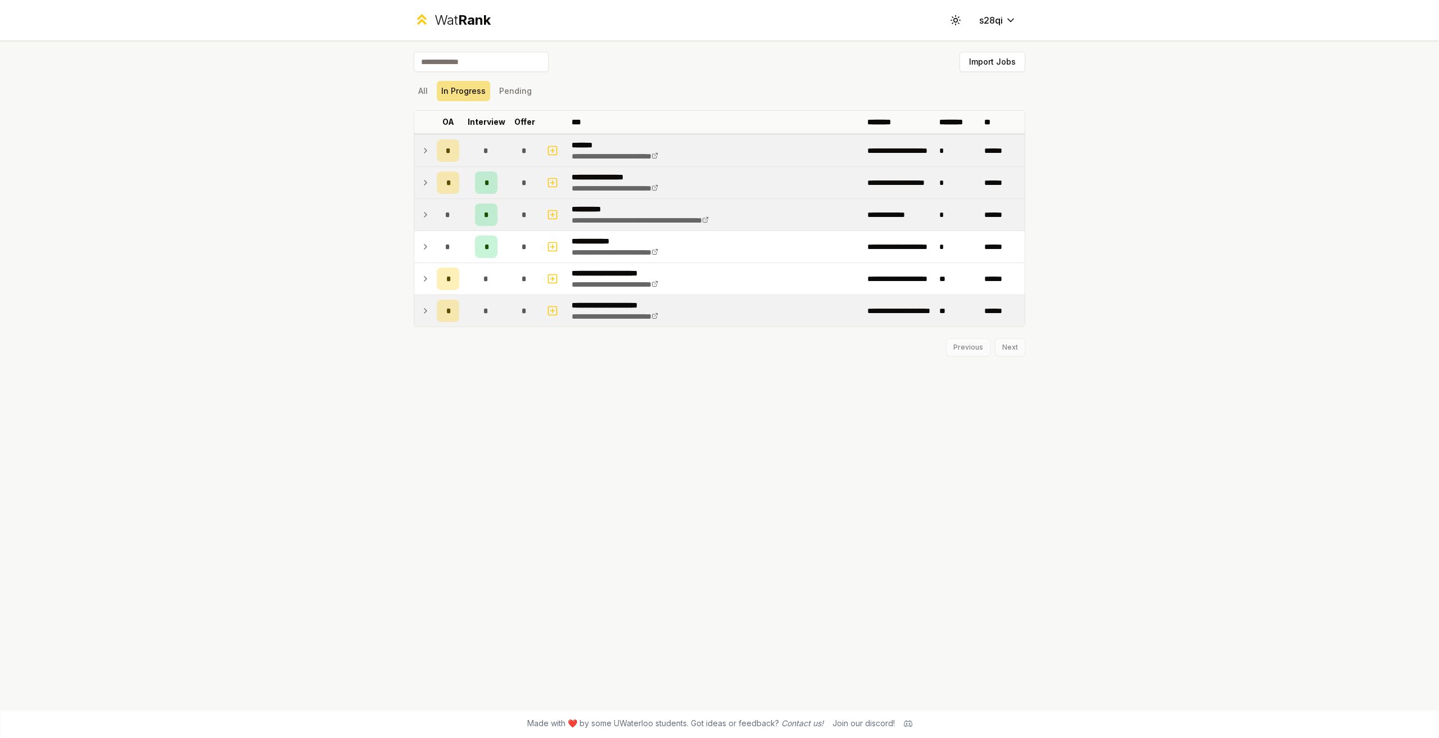
click at [426, 161] on td at bounding box center [423, 150] width 18 height 31
